Goal: Transaction & Acquisition: Download file/media

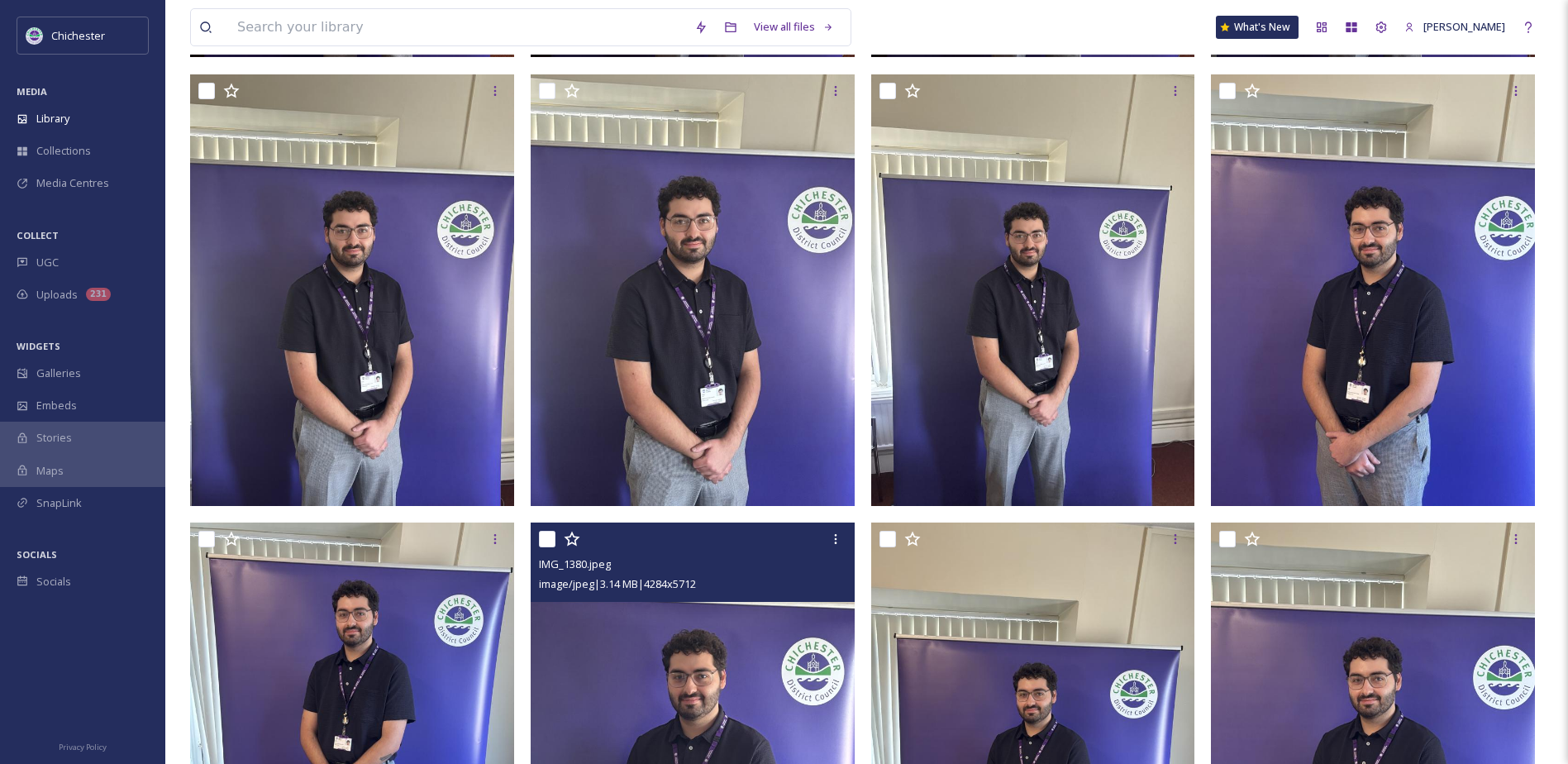
scroll to position [992, 0]
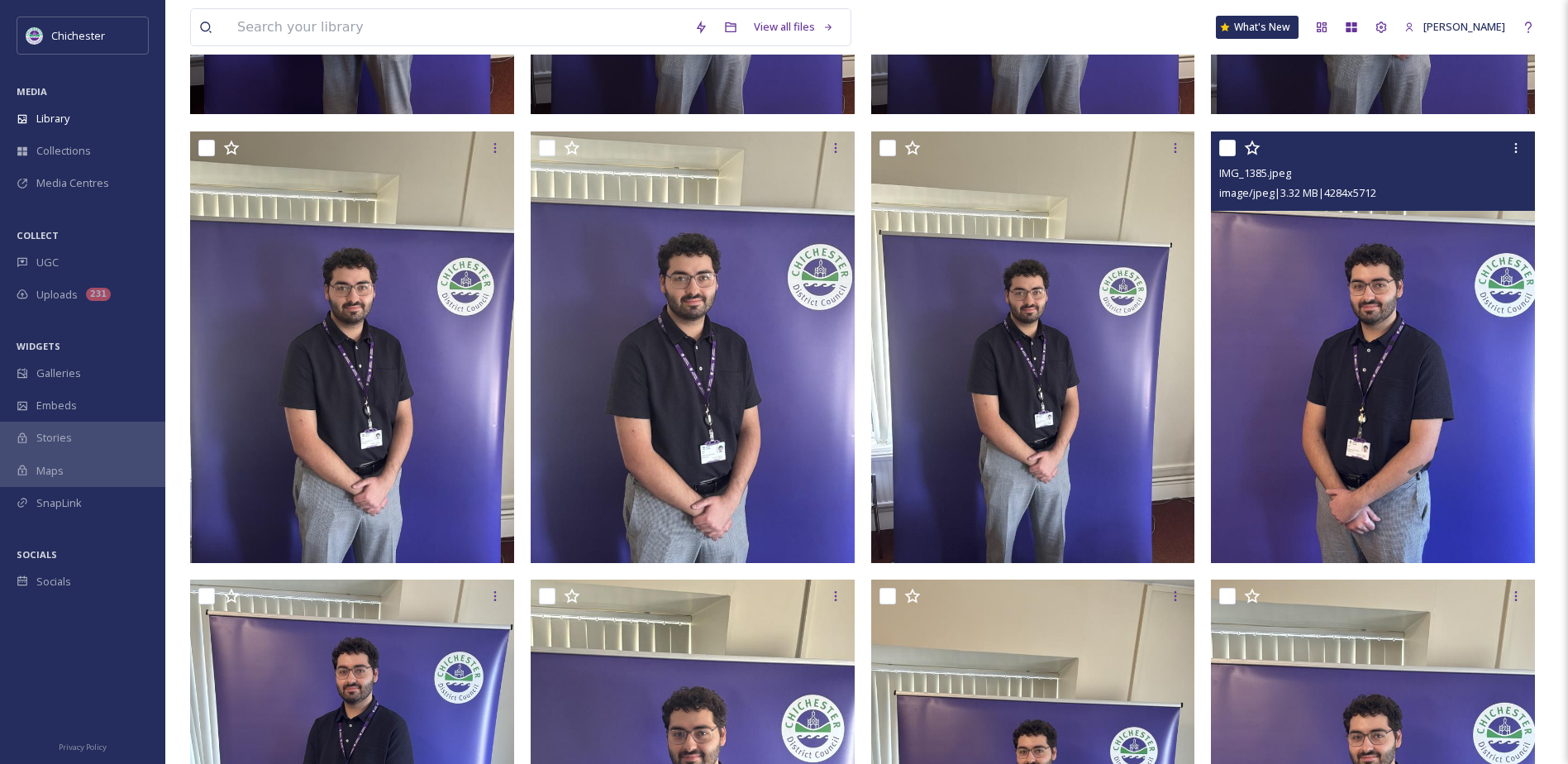
click at [1228, 149] on input "checkbox" at bounding box center [1228, 148] width 17 height 17
checkbox input "true"
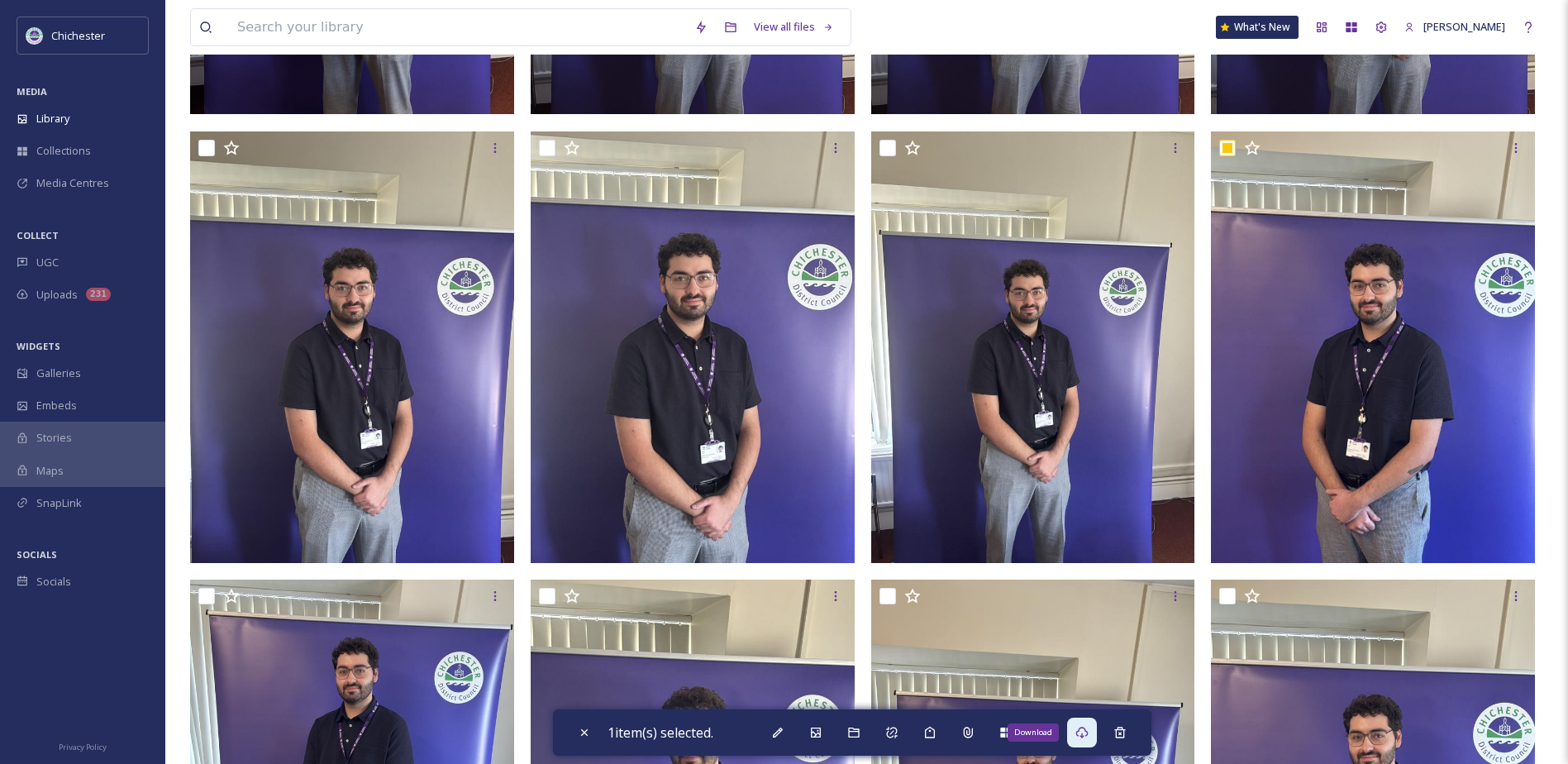
click at [1088, 736] on icon at bounding box center [1082, 732] width 13 height 13
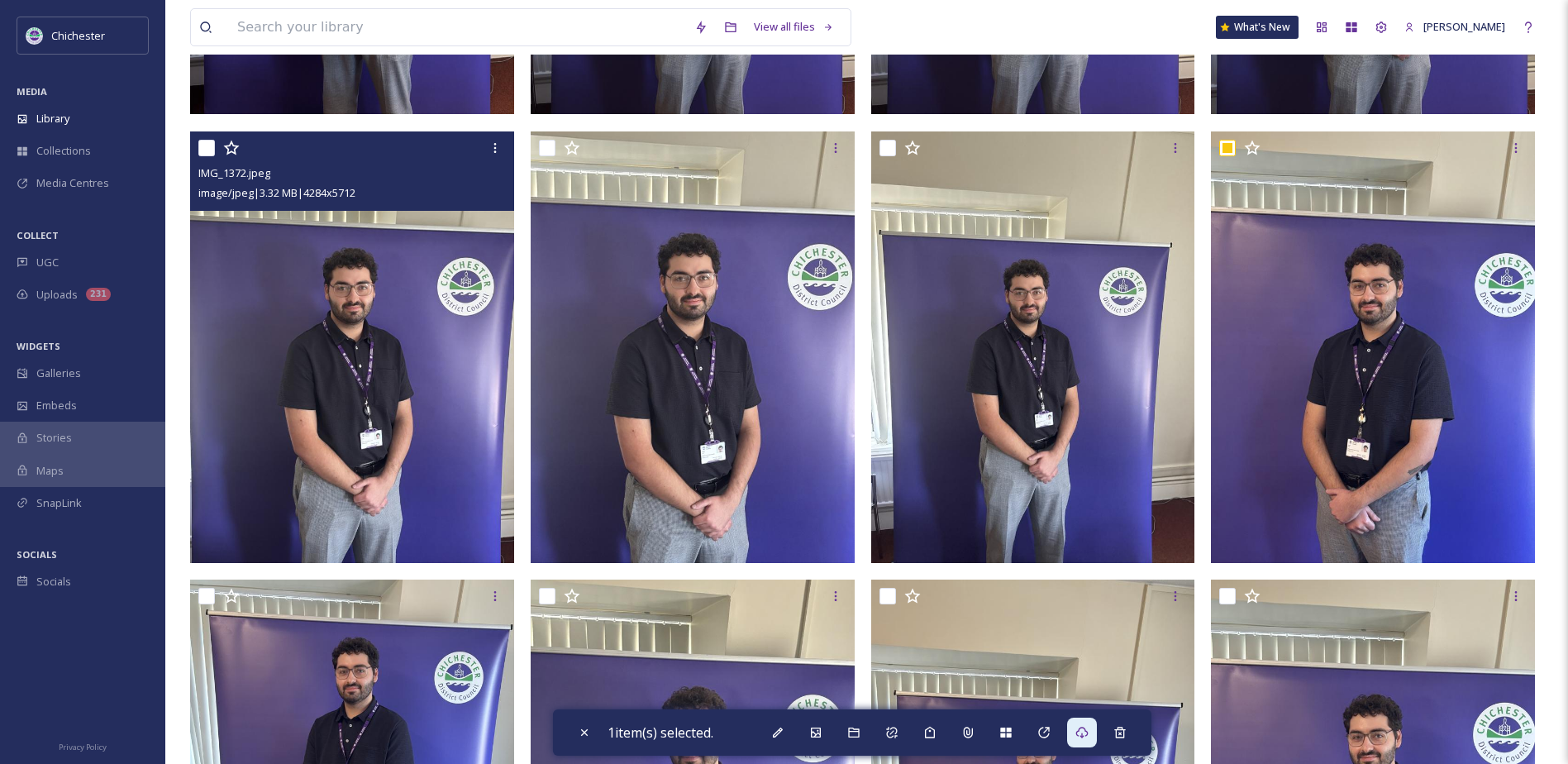
click at [368, 482] on img at bounding box center [351, 347] width 324 height 432
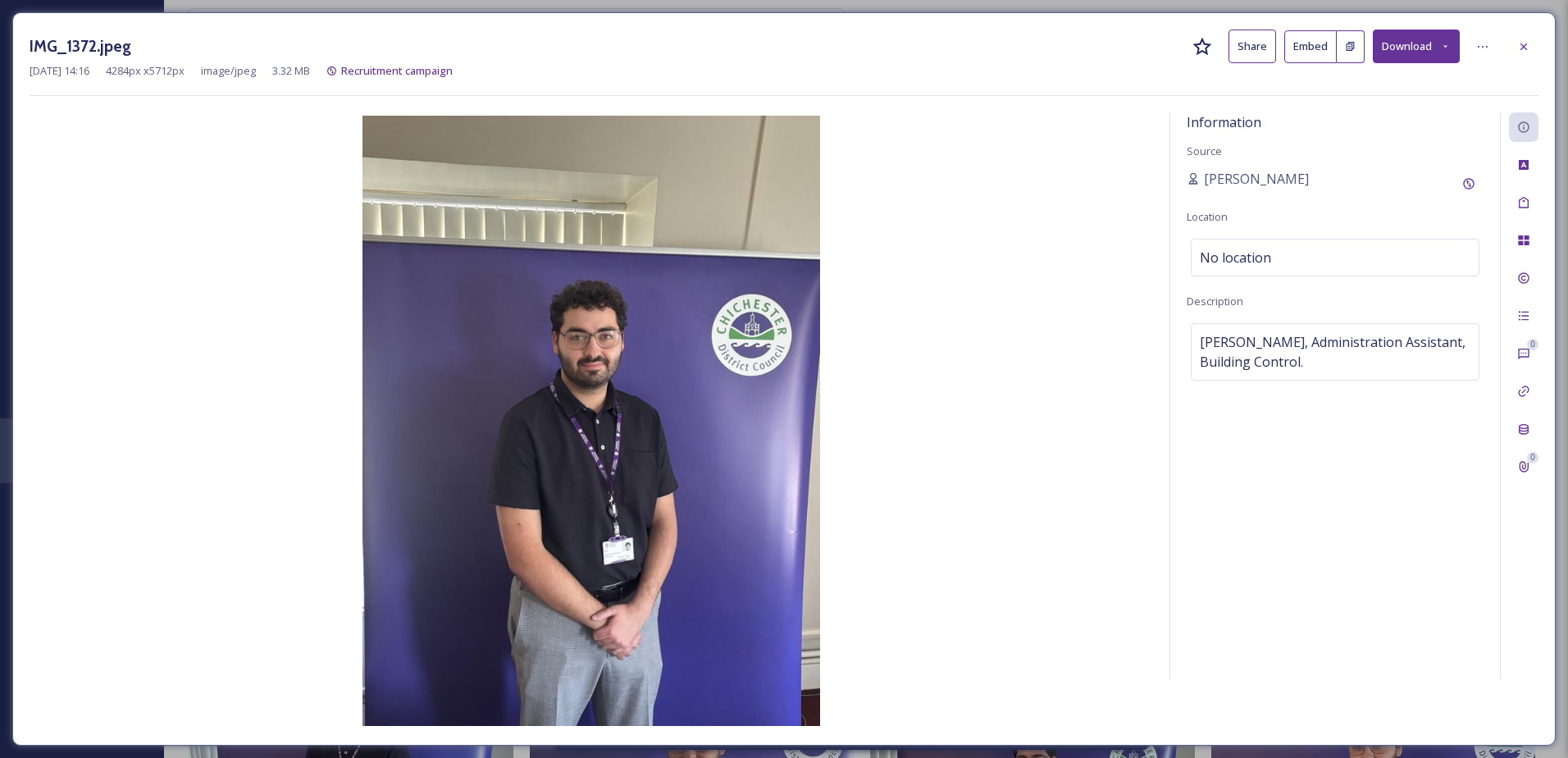
click at [1432, 45] on button "Download" at bounding box center [1416, 45] width 87 height 34
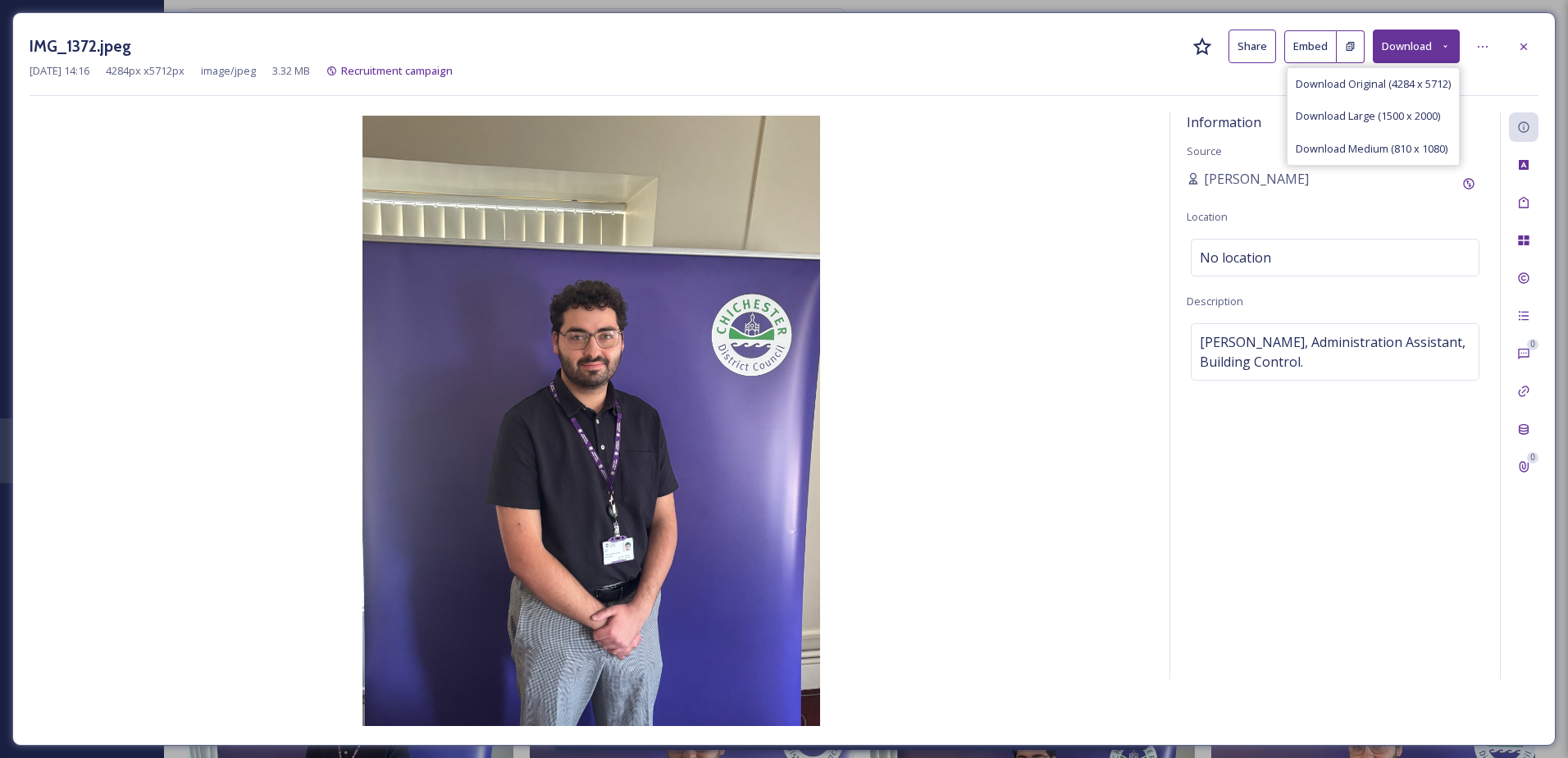
click at [1532, 45] on div at bounding box center [1523, 46] width 29 height 29
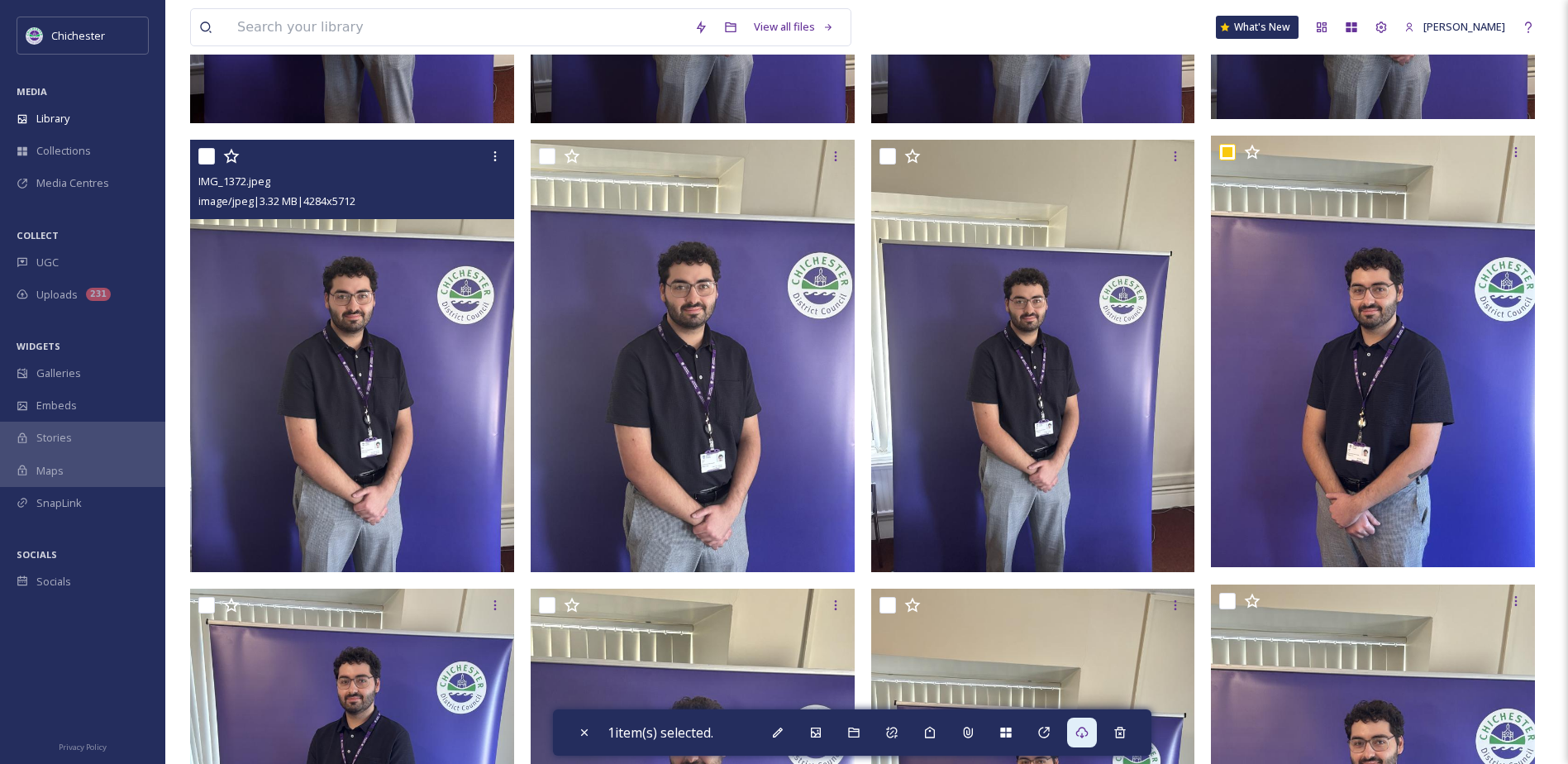
click at [208, 155] on input "checkbox" at bounding box center [206, 156] width 17 height 17
checkbox input "true"
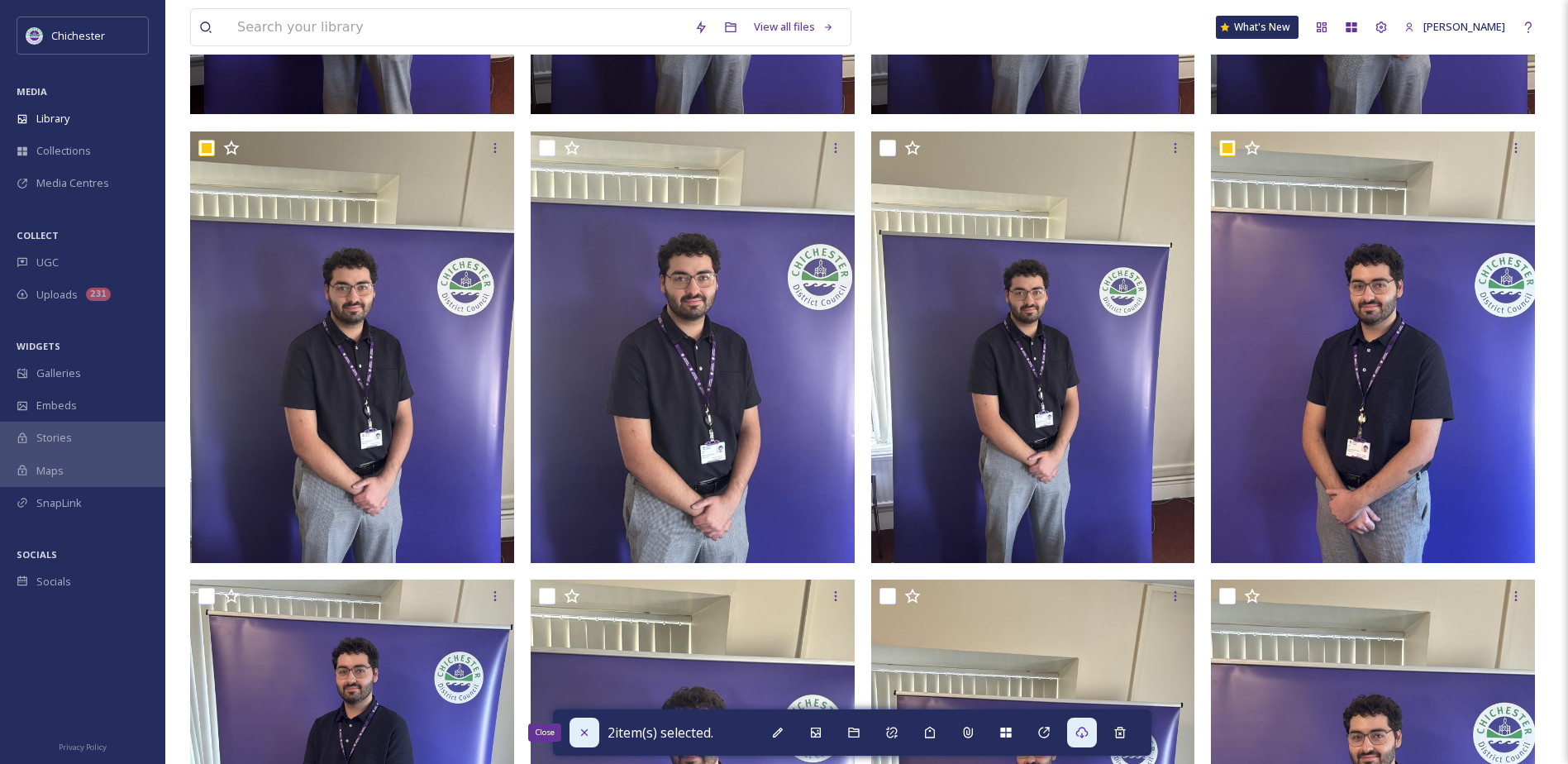
click at [593, 733] on div "Close" at bounding box center [584, 732] width 29 height 29
checkbox input "false"
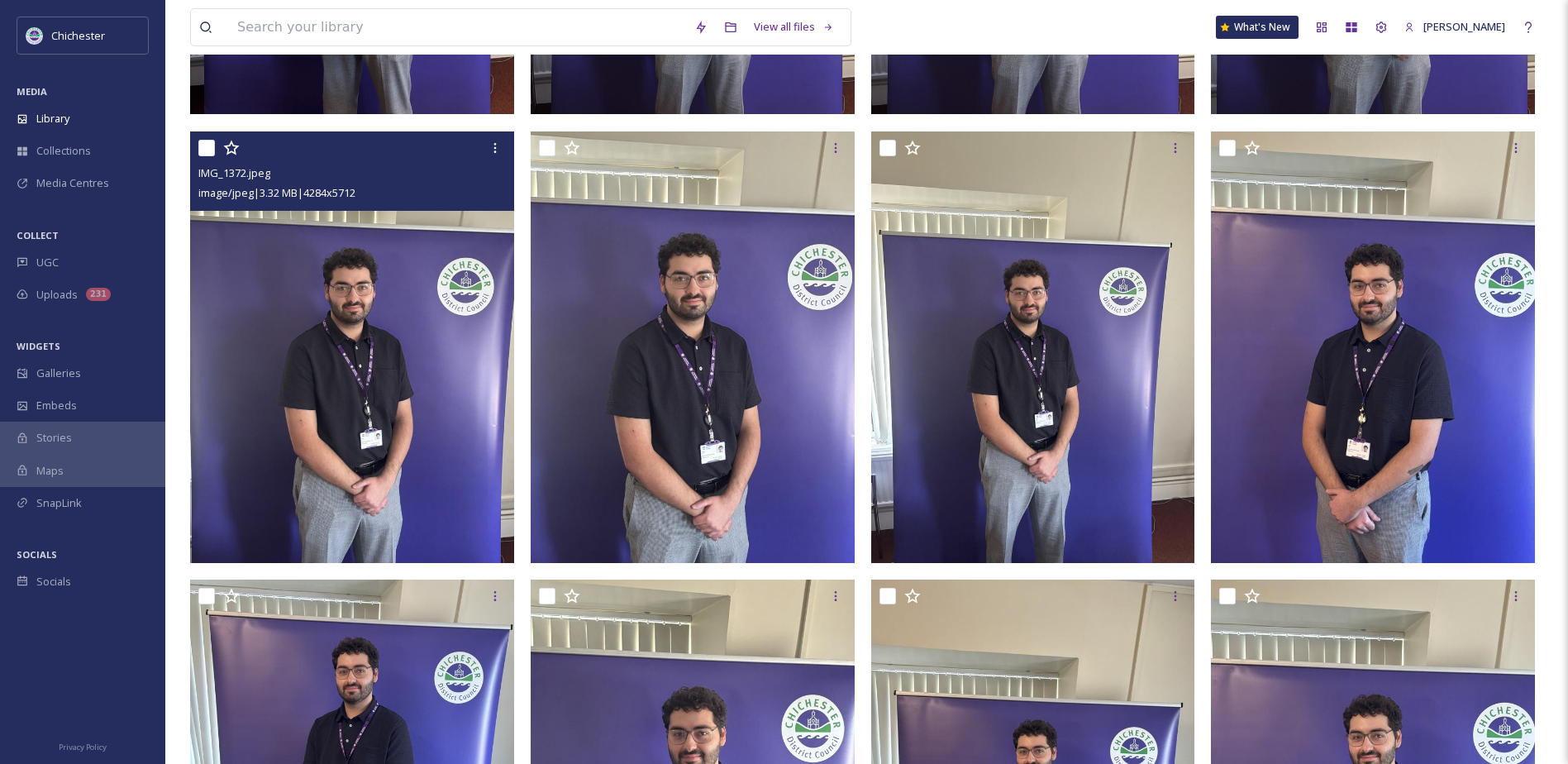
click at [208, 144] on input "checkbox" at bounding box center [206, 148] width 17 height 17
checkbox input "true"
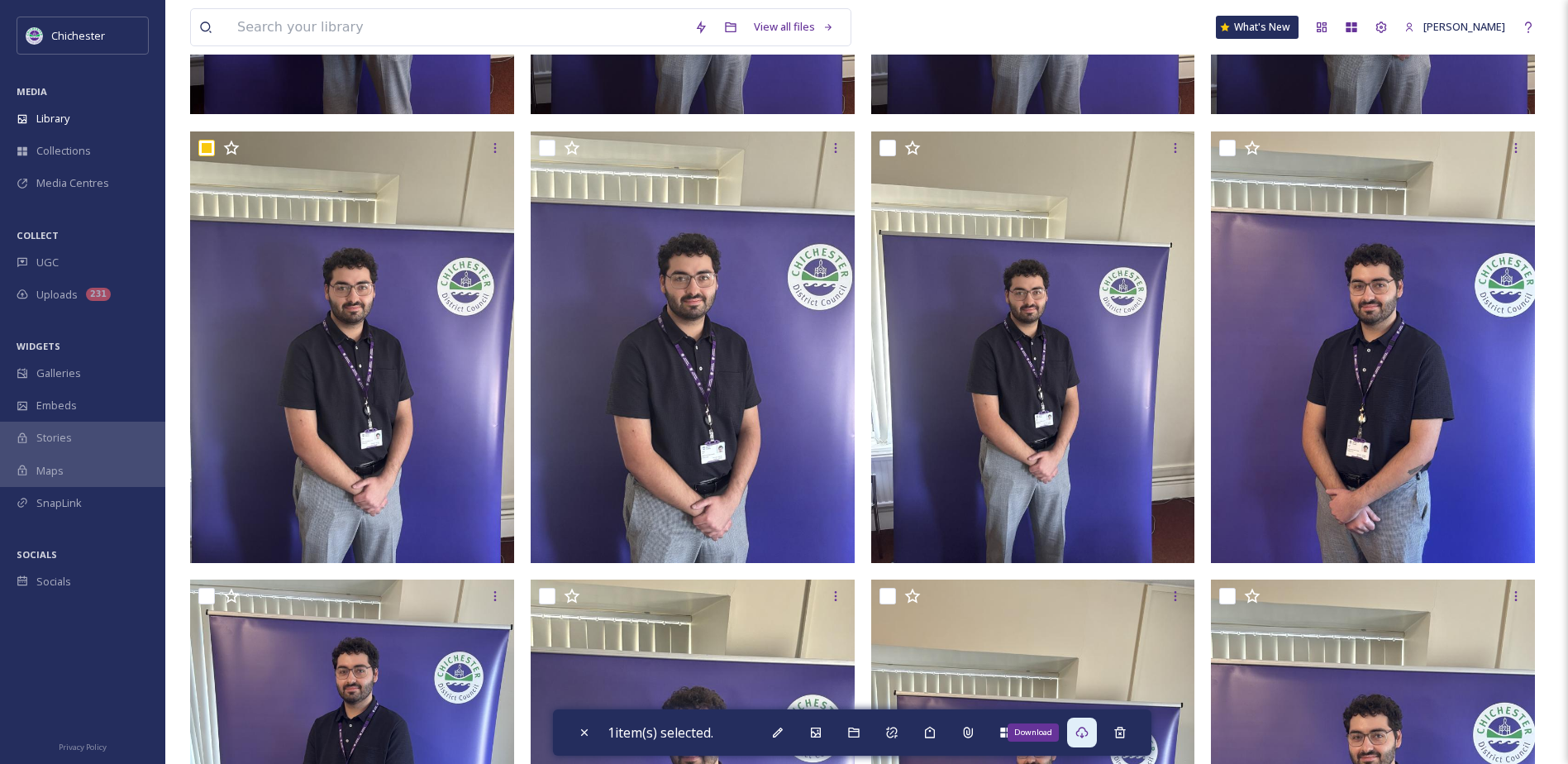
click at [1082, 738] on icon at bounding box center [1082, 732] width 13 height 13
